Goal: Transaction & Acquisition: Register for event/course

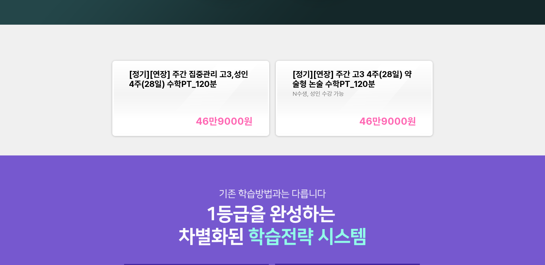
scroll to position [709, 0]
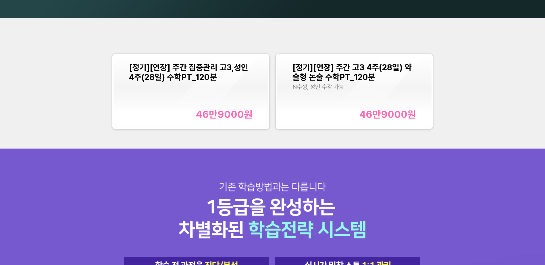
click at [223, 67] on span "[정기][연장] 주간 집중관리 고3,성인 4주(28일) 수학PT_120분" at bounding box center [188, 73] width 119 height 20
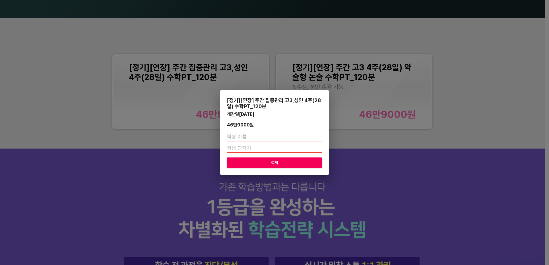
click at [267, 137] on input "text" at bounding box center [274, 136] width 95 height 9
type input "이서윤"
type input "01086994608"
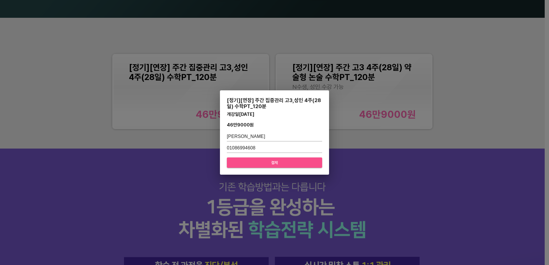
click at [249, 163] on span "결제" at bounding box center [275, 162] width 86 height 7
